Goal: Transaction & Acquisition: Download file/media

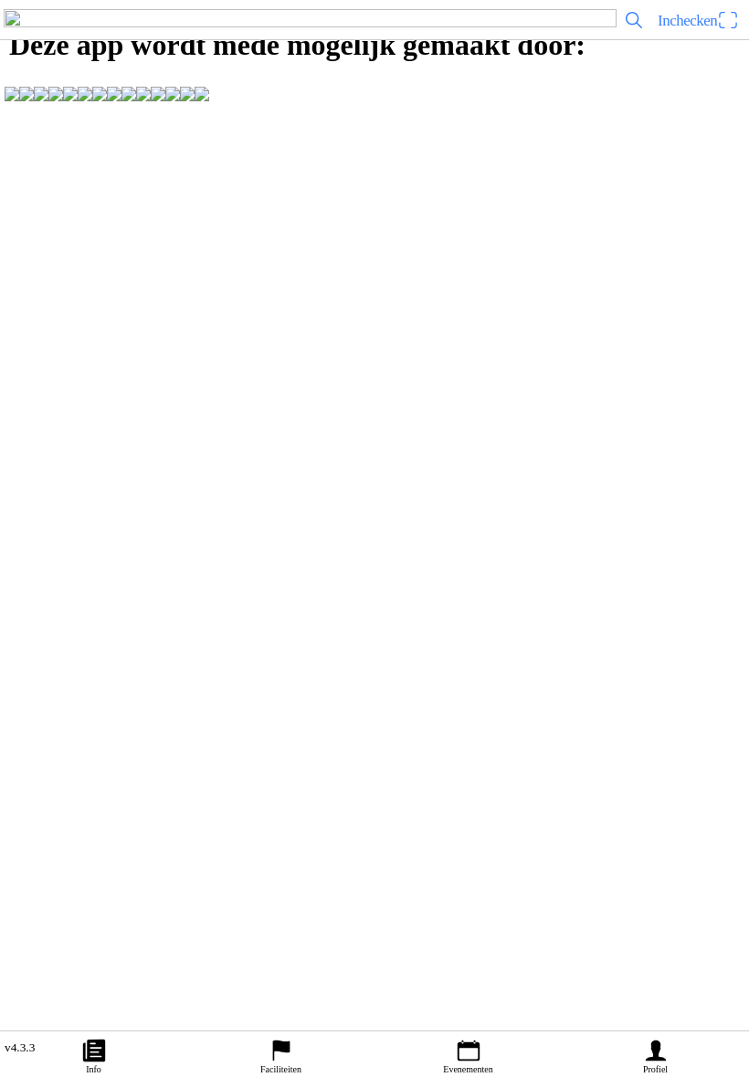
click at [667, 1065] on ion-label "Profiel" at bounding box center [655, 1070] width 25 height 10
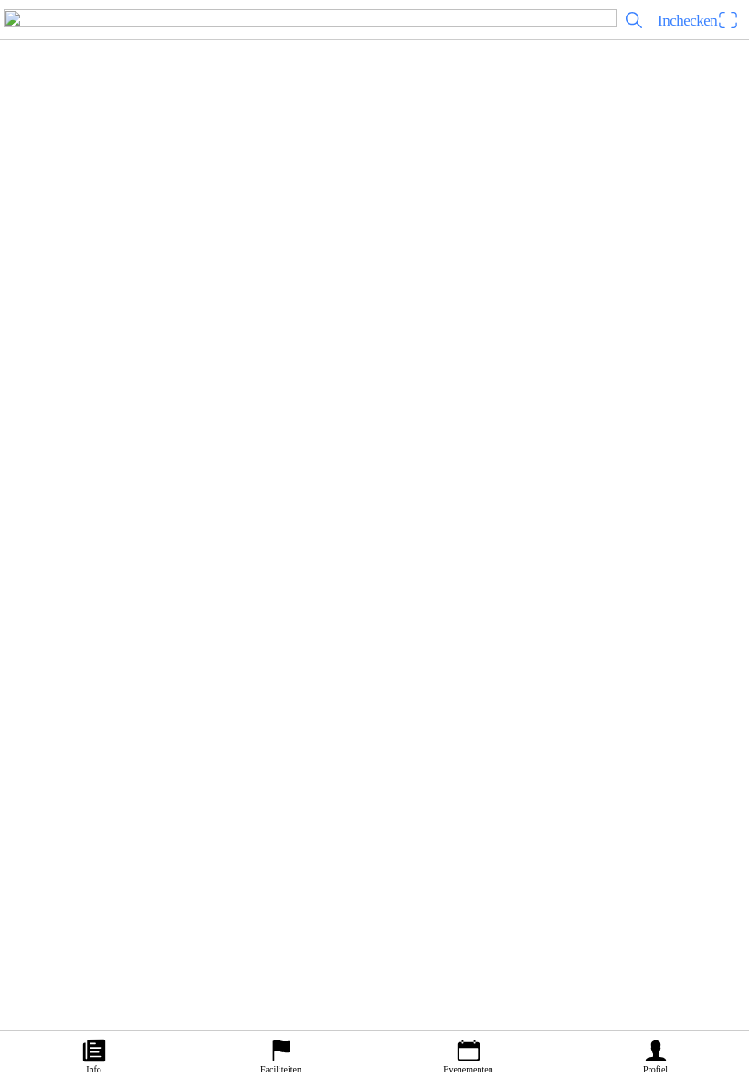
click at [723, 225] on icon "arrow forward" at bounding box center [732, 215] width 18 height 18
click at [0, 0] on slot "Twents Zitmaaierteam" at bounding box center [0, 0] width 0 height 0
click at [0, 0] on slot "Evenementen" at bounding box center [0, 0] width 0 height 0
click at [389, 822] on h2 "Kampioenschapsfeest seizoen 2025 TwentsZitmaaierTeam" at bounding box center [397, 810] width 635 height 24
click at [564, 537] on ion-label "Inschrijvingen" at bounding box center [556, 527] width 68 height 20
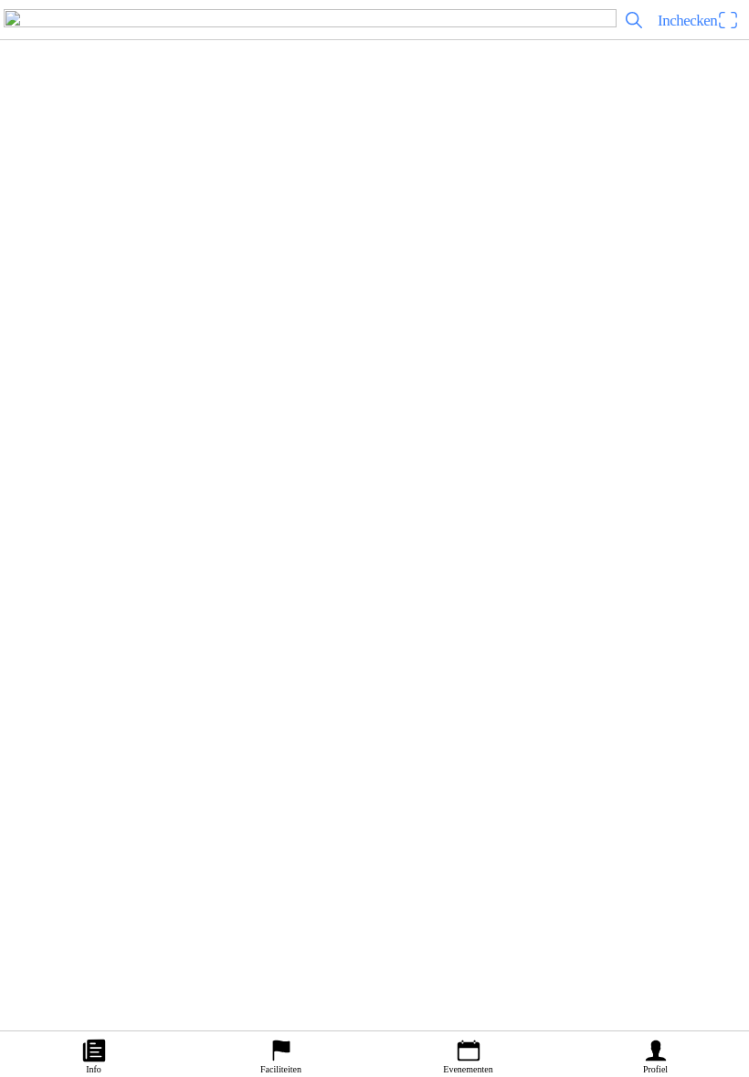
click at [140, 511] on button "button" at bounding box center [120, 499] width 38 height 25
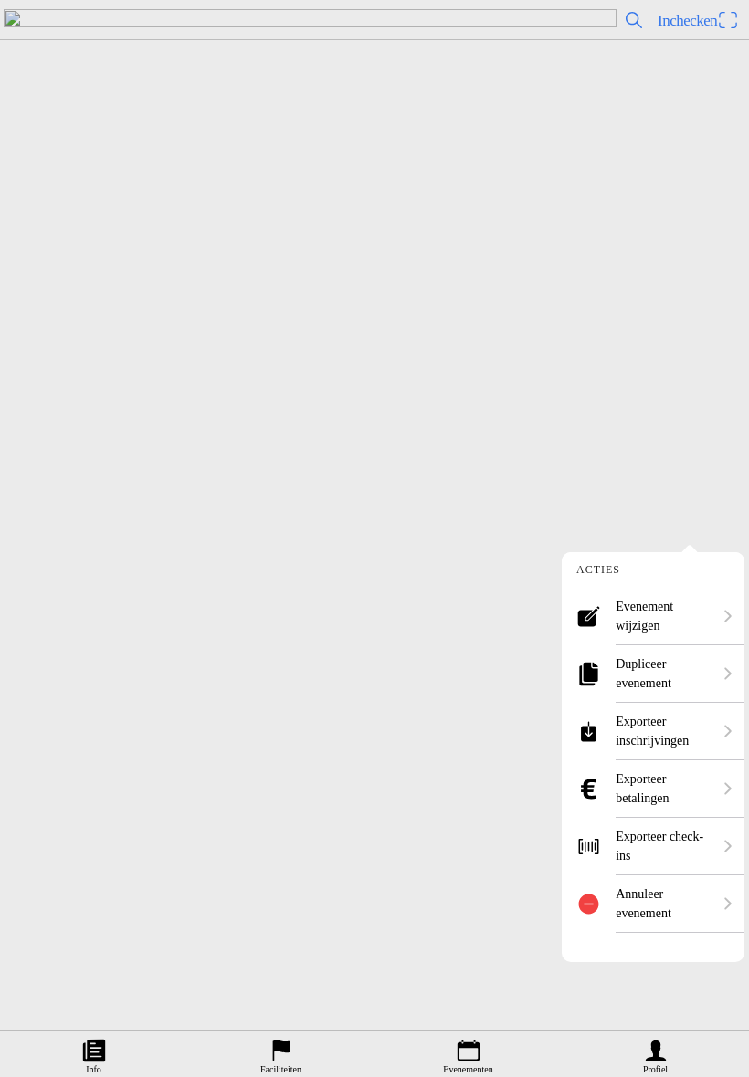
click at [651, 732] on ion-label "Exporteer inschrijvingen" at bounding box center [663, 731] width 96 height 38
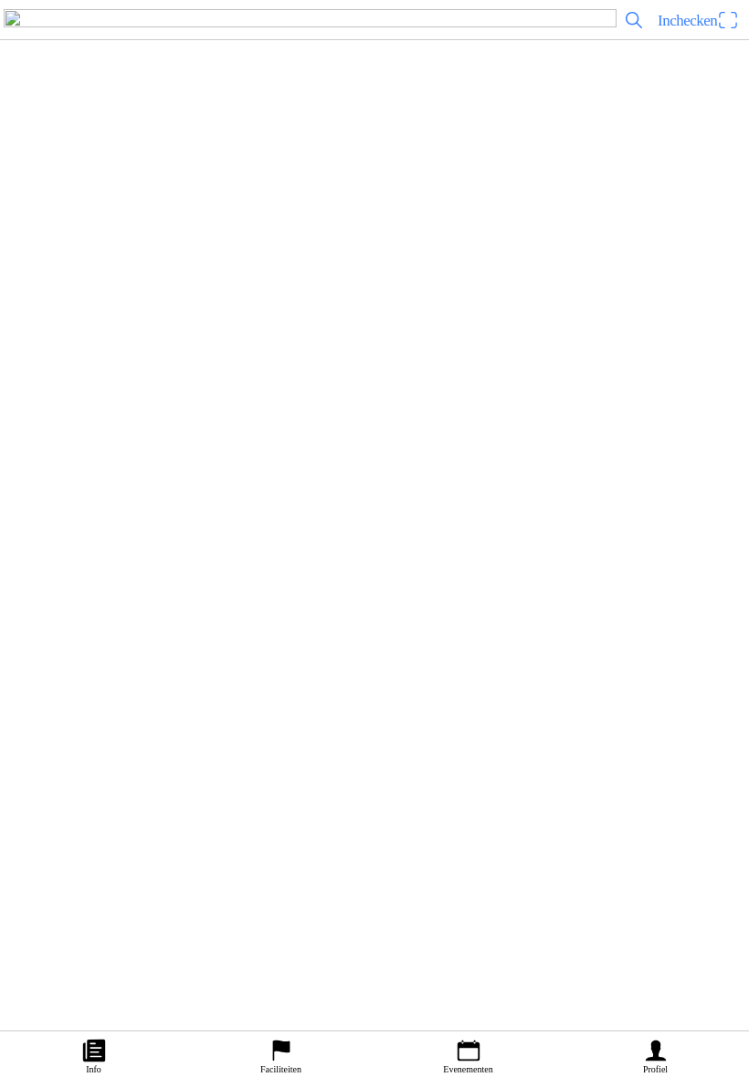
click at [0, 0] on slot "Download export" at bounding box center [0, 0] width 0 height 0
click at [207, 490] on ion-label "Informatie" at bounding box center [183, 480] width 50 height 20
